Goal: Find specific page/section: Find specific page/section

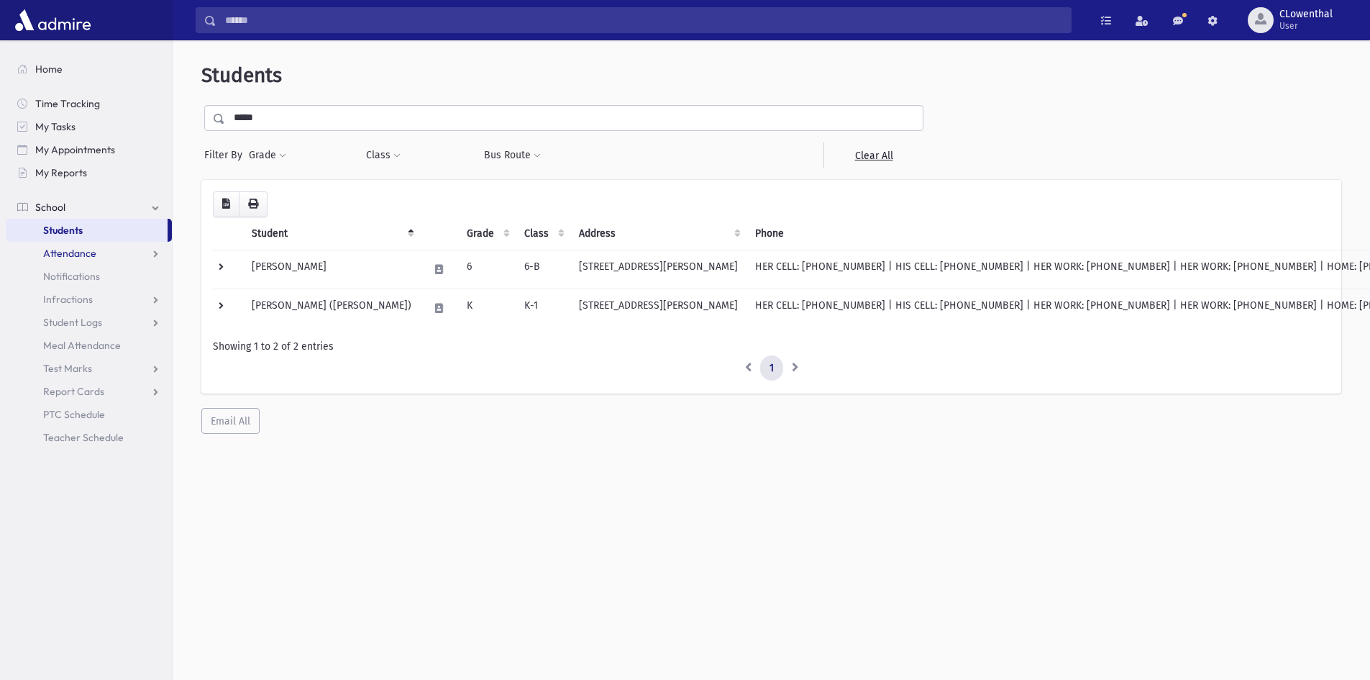
click at [101, 258] on link "Attendance" at bounding box center [89, 253] width 166 height 23
click at [86, 303] on link "List" at bounding box center [89, 299] width 166 height 23
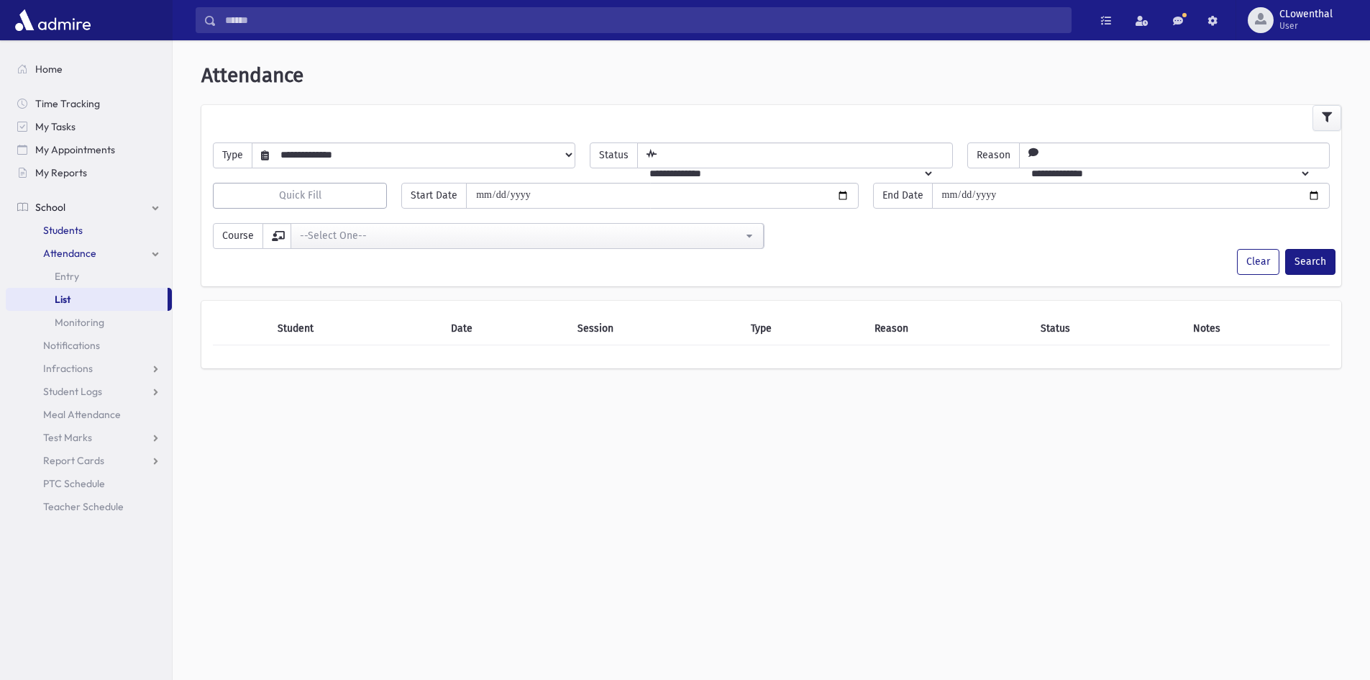
click at [65, 225] on span "Students" at bounding box center [63, 230] width 40 height 13
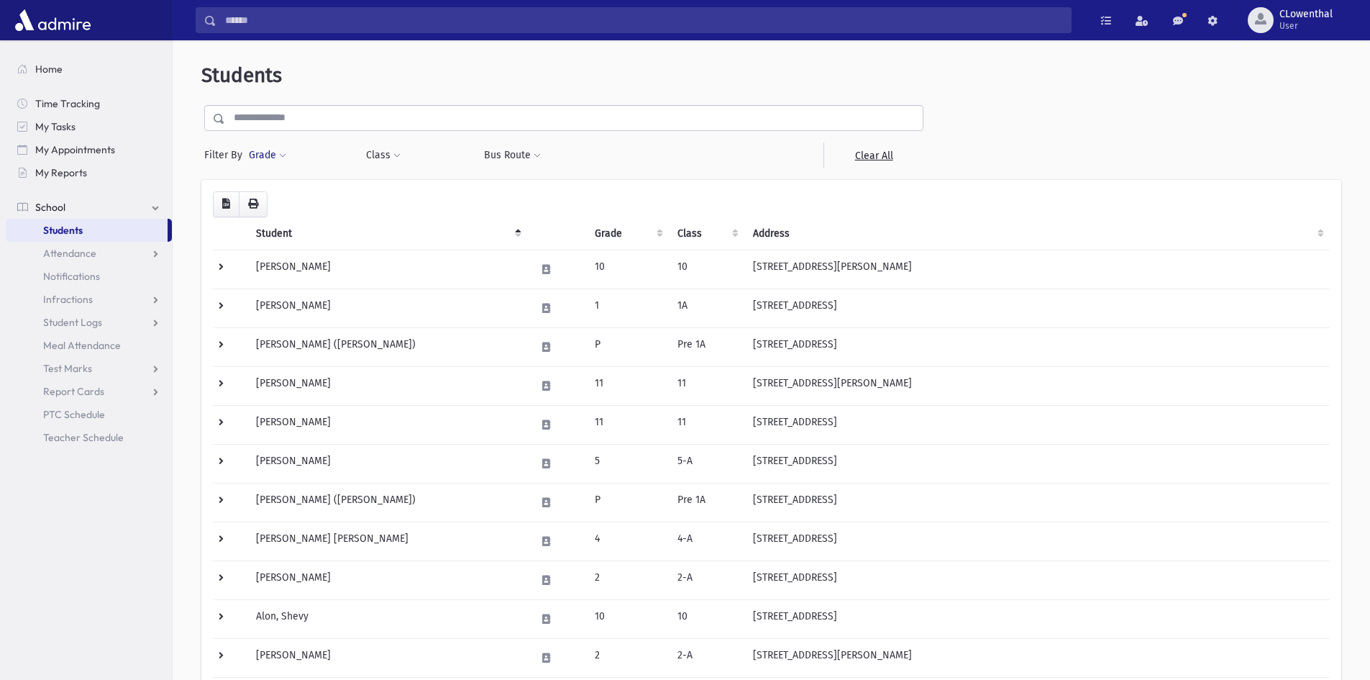
click at [279, 161] on button "Grade" at bounding box center [267, 155] width 39 height 26
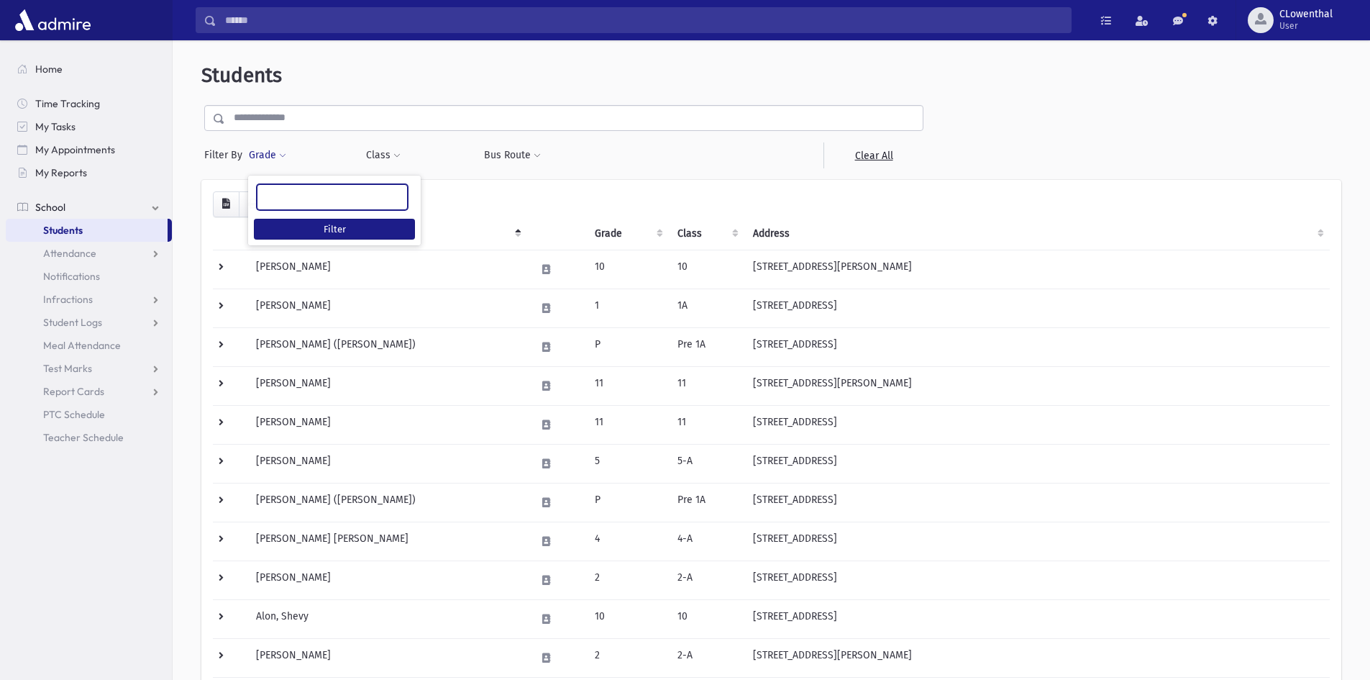
click at [293, 186] on ul at bounding box center [332, 196] width 150 height 22
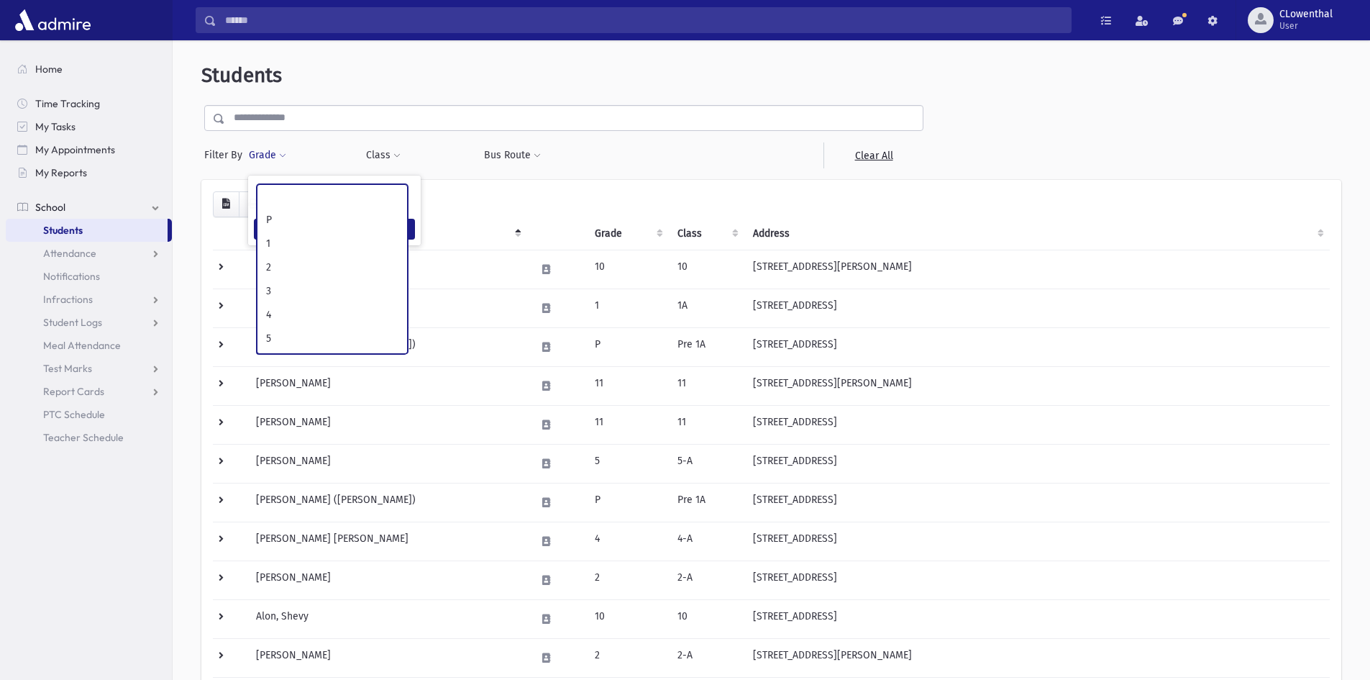
scroll to position [72, 0]
select select "*"
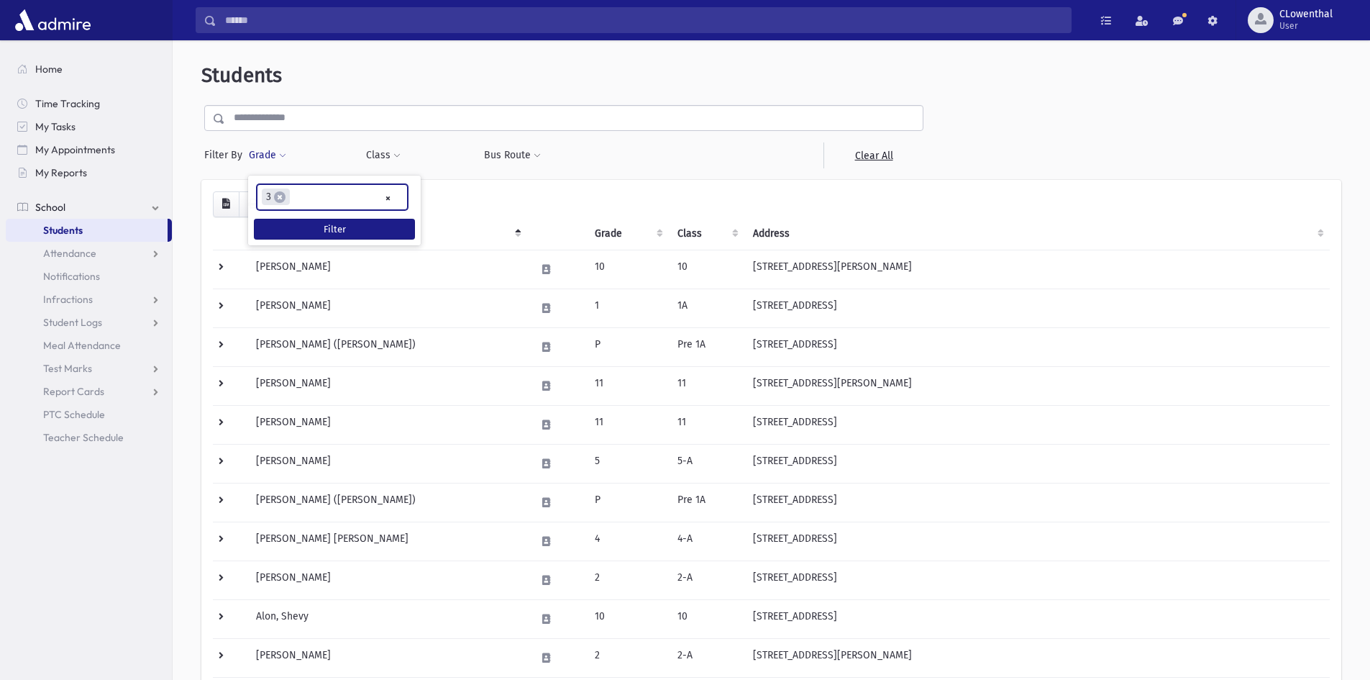
scroll to position [65, 0]
click at [307, 232] on button "Filter" at bounding box center [334, 229] width 161 height 21
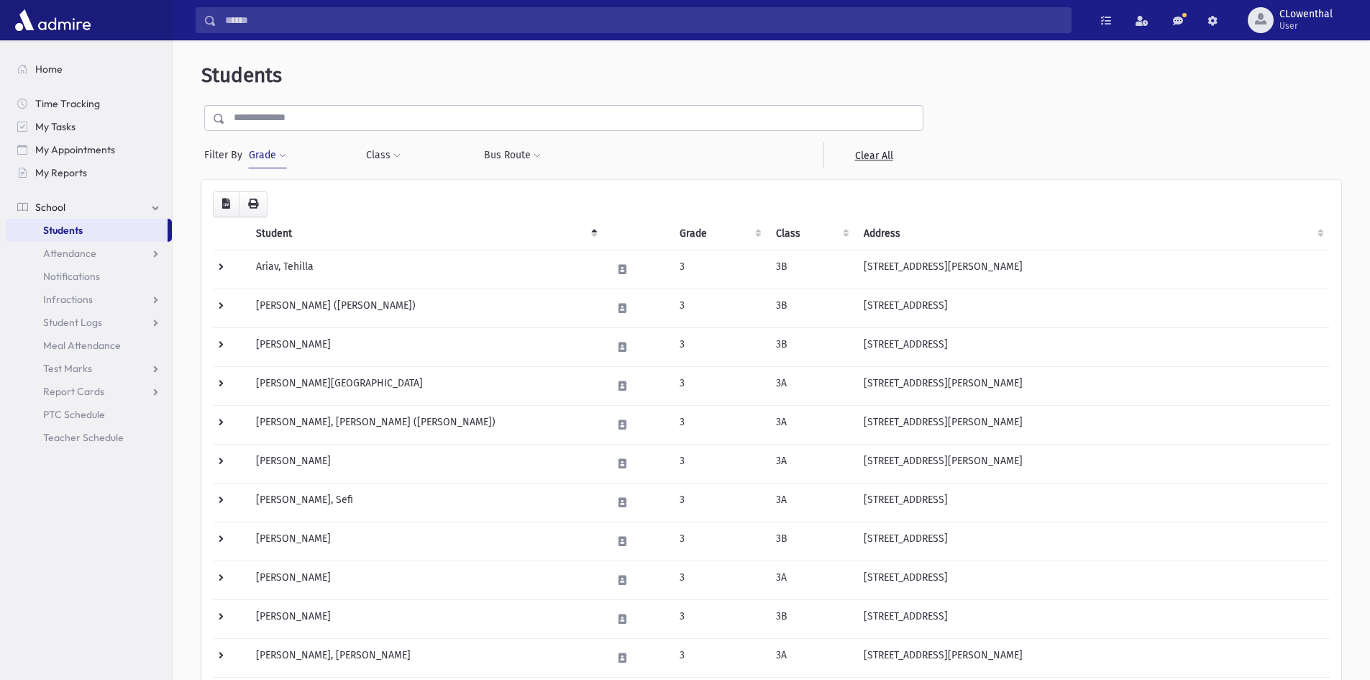
click at [782, 234] on th "Class" at bounding box center [811, 233] width 88 height 33
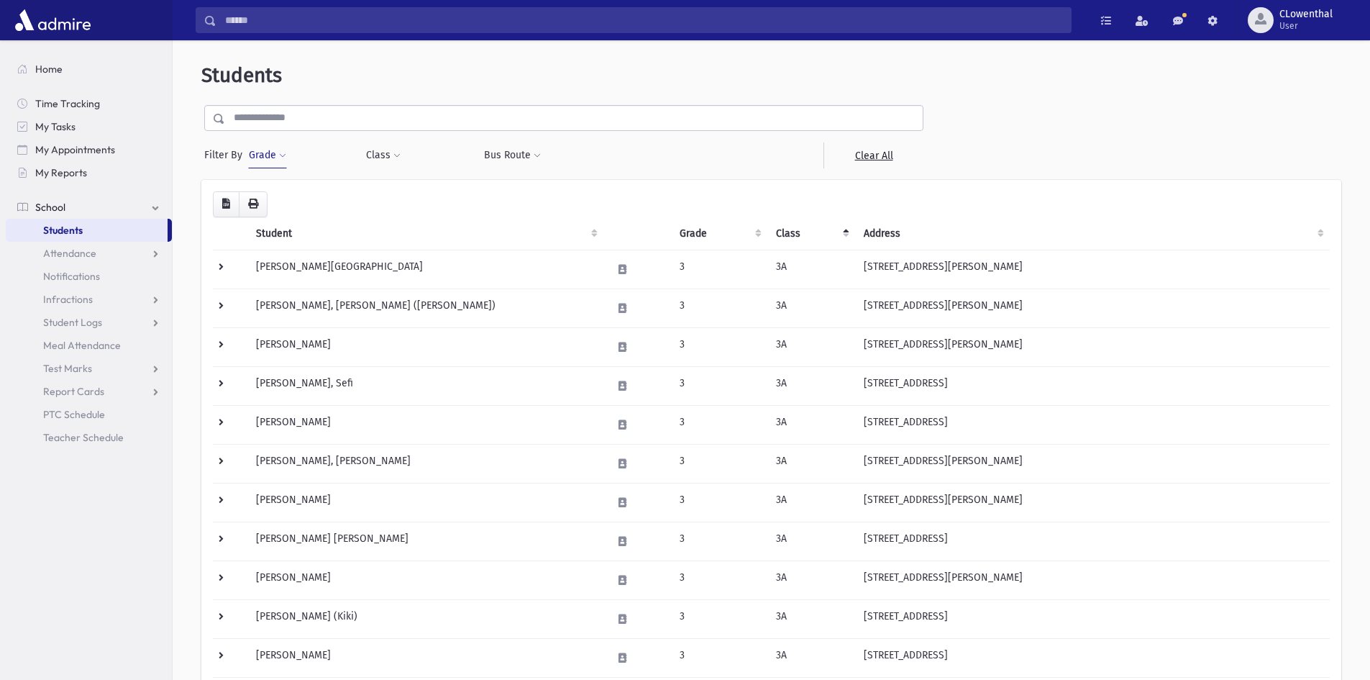
click at [270, 153] on button "Grade" at bounding box center [267, 155] width 39 height 26
click at [281, 196] on span "×" at bounding box center [280, 197] width 12 height 12
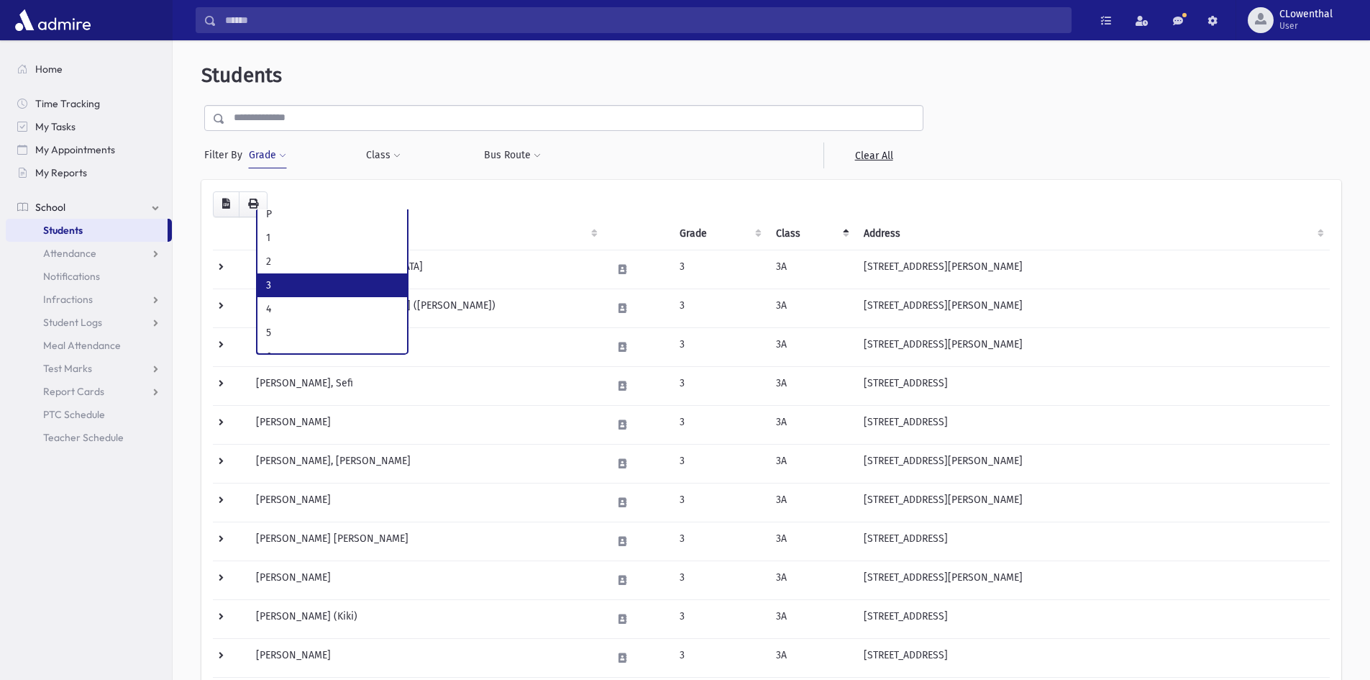
scroll to position [144, 0]
select select "**"
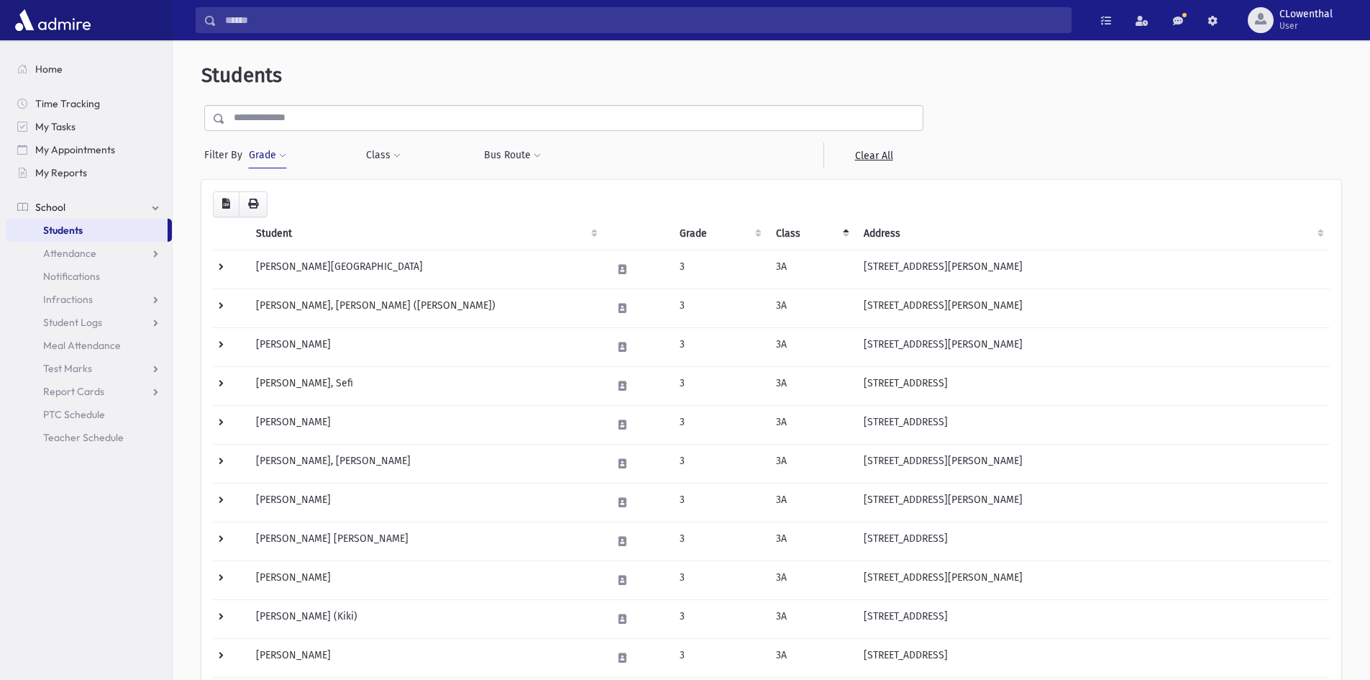
drag, startPoint x: 278, startPoint y: 150, endPoint x: 296, endPoint y: 176, distance: 31.5
click at [278, 153] on button "Grade" at bounding box center [267, 155] width 39 height 26
click at [333, 232] on button "Filter" at bounding box center [334, 229] width 161 height 21
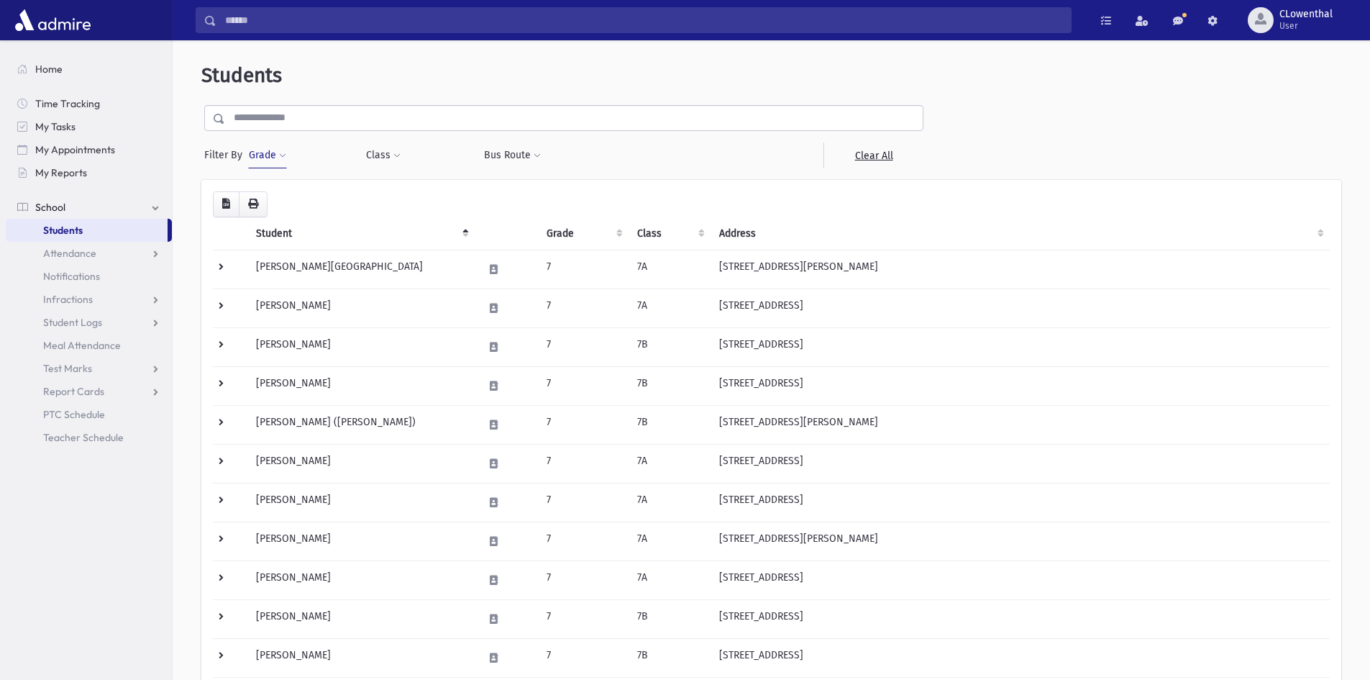
click at [639, 247] on th "Class" at bounding box center [670, 233] width 82 height 33
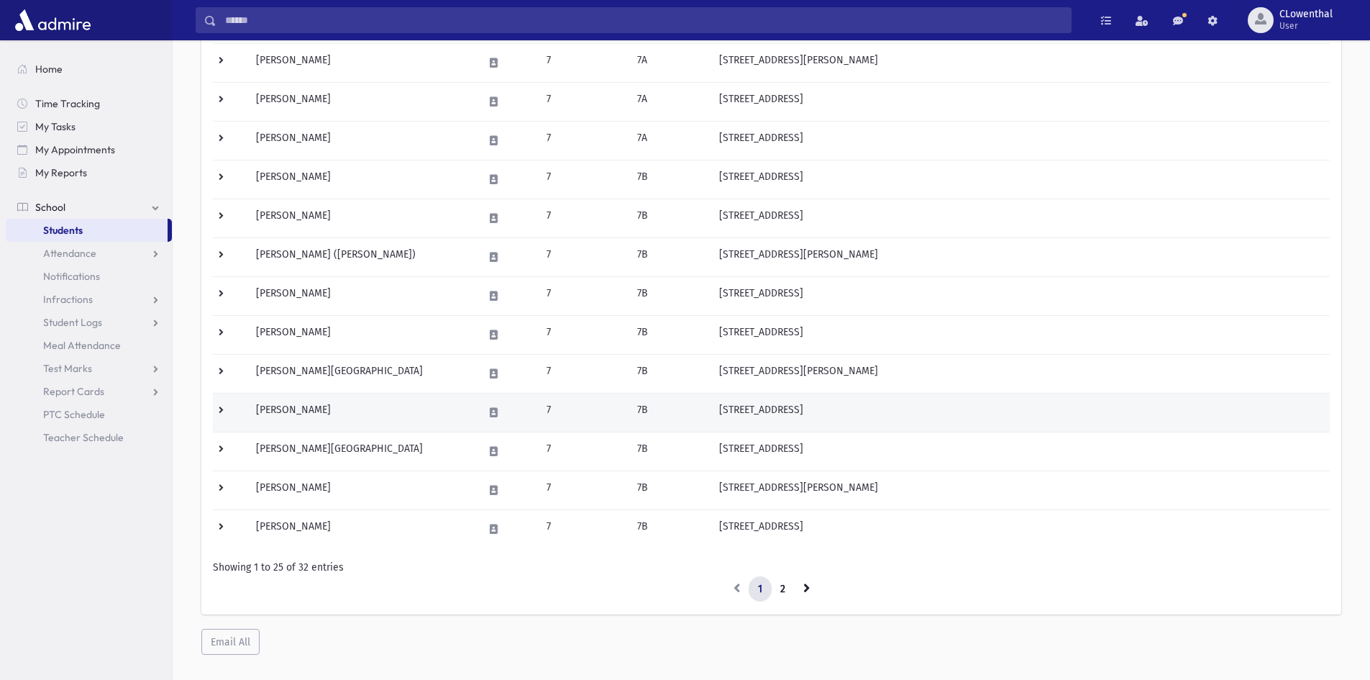
scroll to position [697, 0]
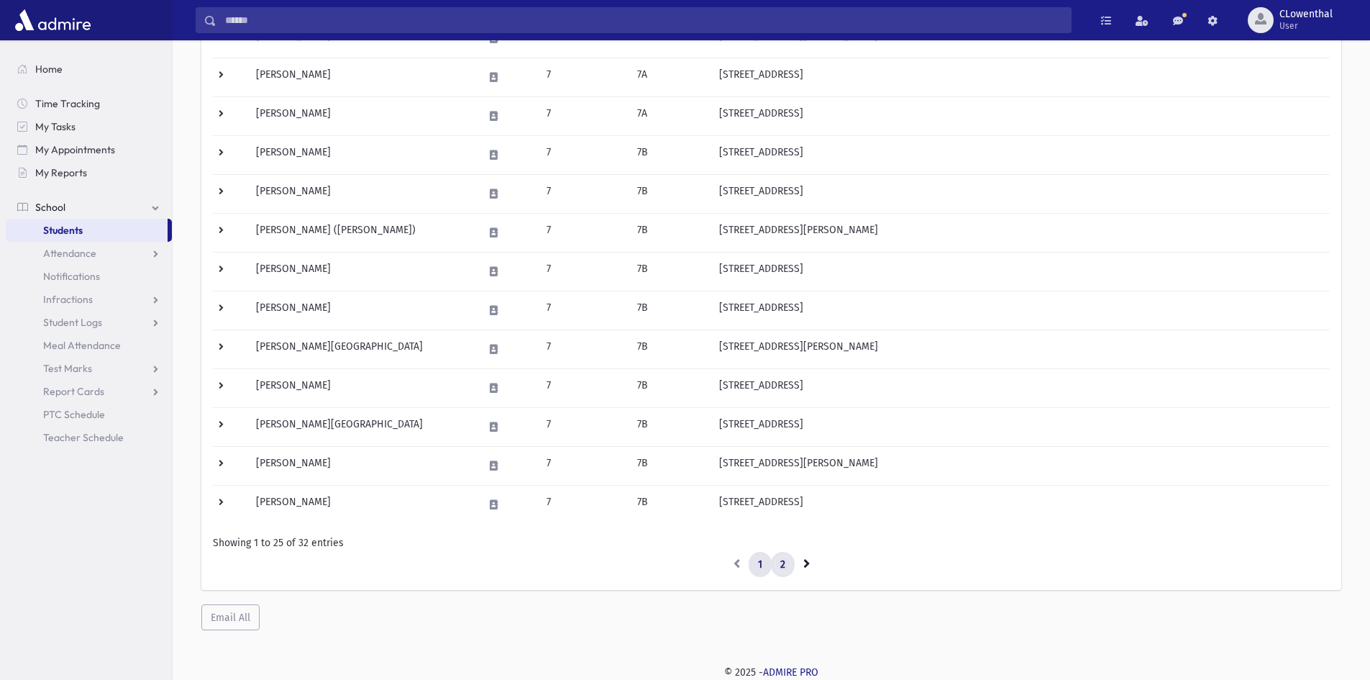
click at [786, 569] on link "2" at bounding box center [783, 565] width 24 height 26
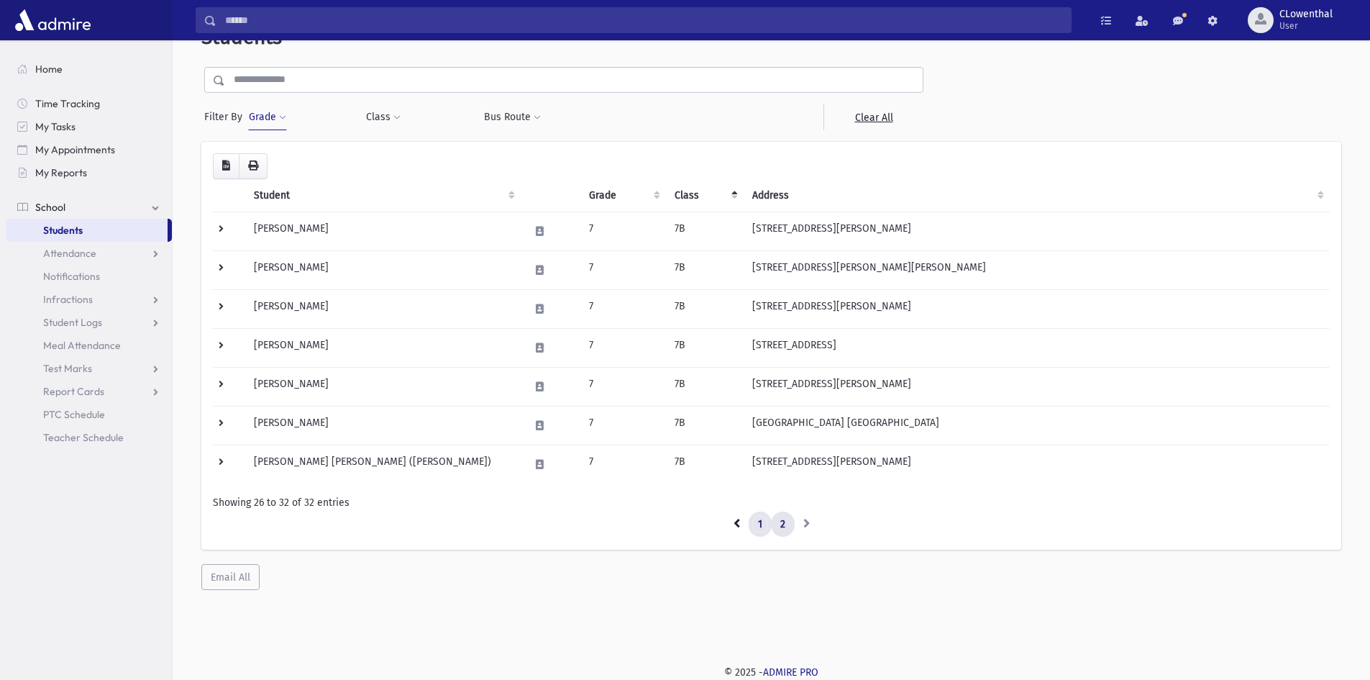
click at [754, 516] on link "1" at bounding box center [760, 524] width 23 height 26
